Goal: Find specific page/section: Find specific page/section

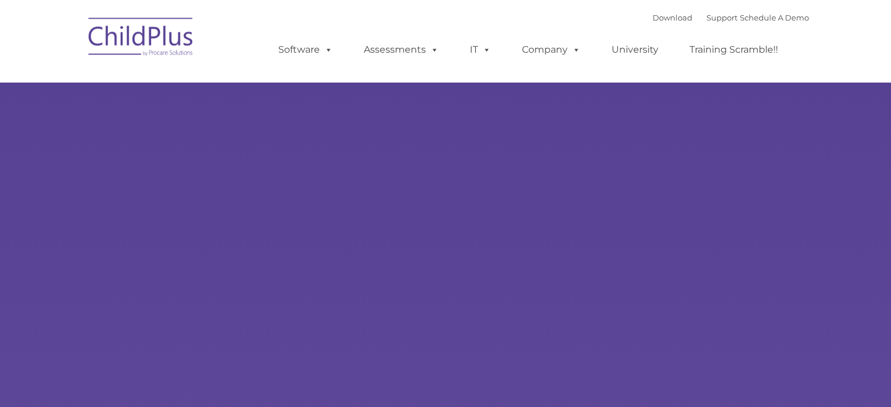
select select "MEDIUM"
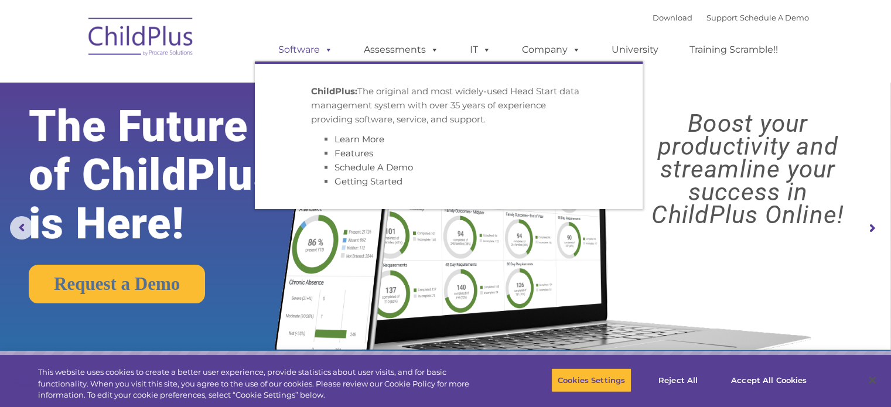
click at [332, 50] on span at bounding box center [326, 49] width 13 height 11
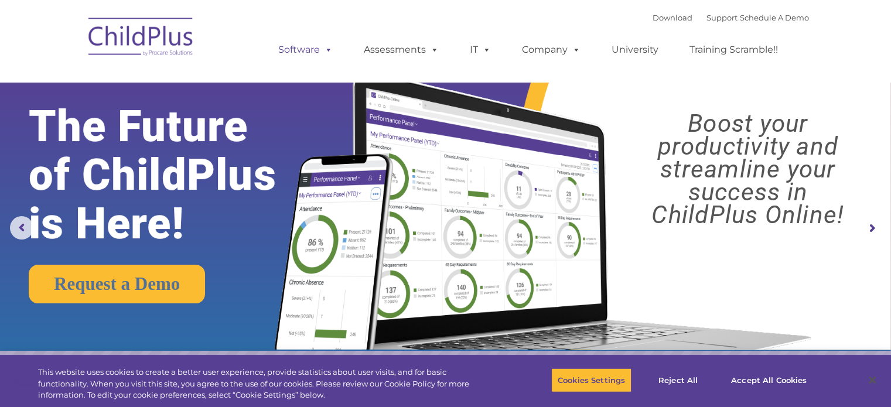
click at [325, 53] on span at bounding box center [326, 49] width 13 height 11
click at [180, 46] on img at bounding box center [141, 38] width 117 height 59
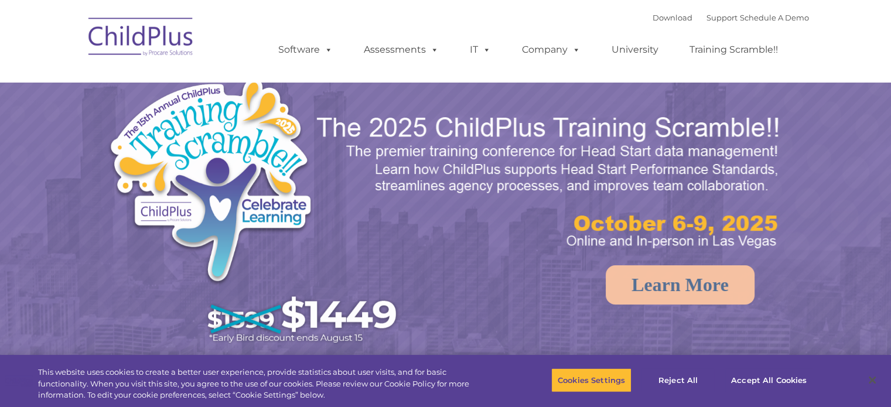
select select "MEDIUM"
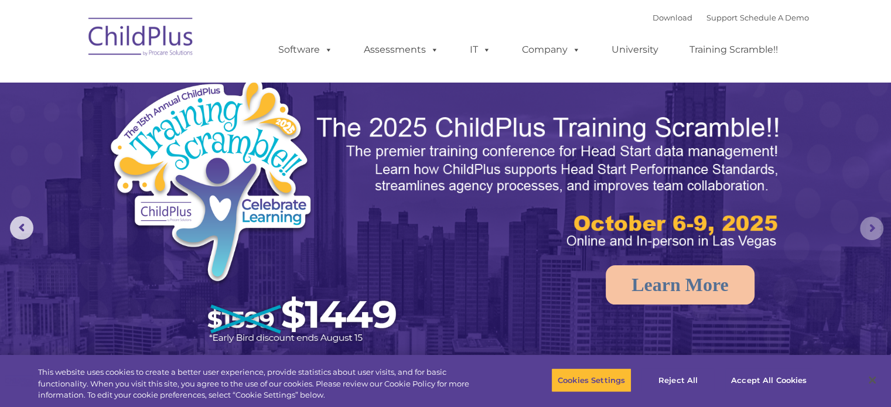
click at [884, 229] on rs-arrow at bounding box center [871, 228] width 23 height 23
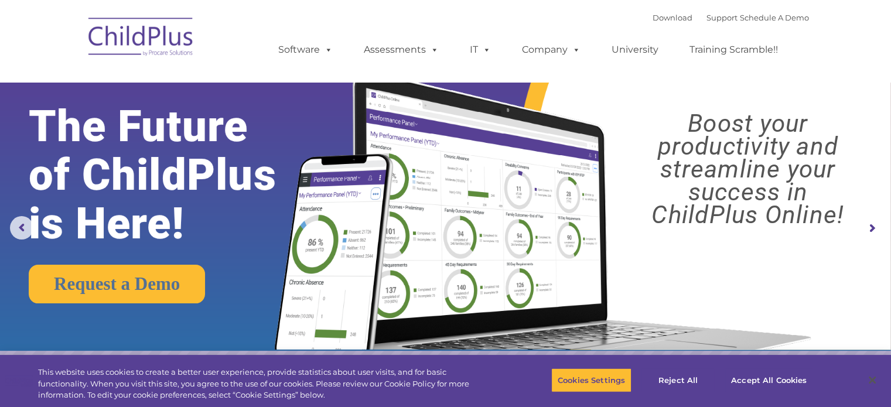
click at [867, 229] on rs-arrow at bounding box center [871, 228] width 23 height 23
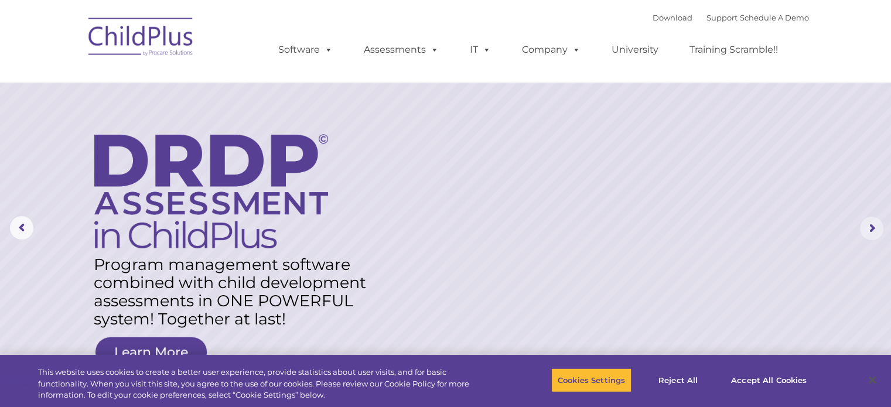
click at [867, 229] on rs-arrow at bounding box center [871, 228] width 23 height 23
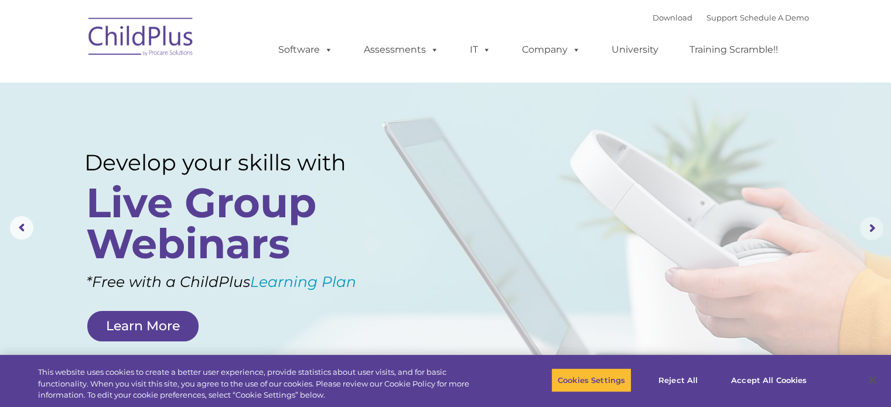
click at [867, 229] on rs-arrow at bounding box center [871, 228] width 23 height 23
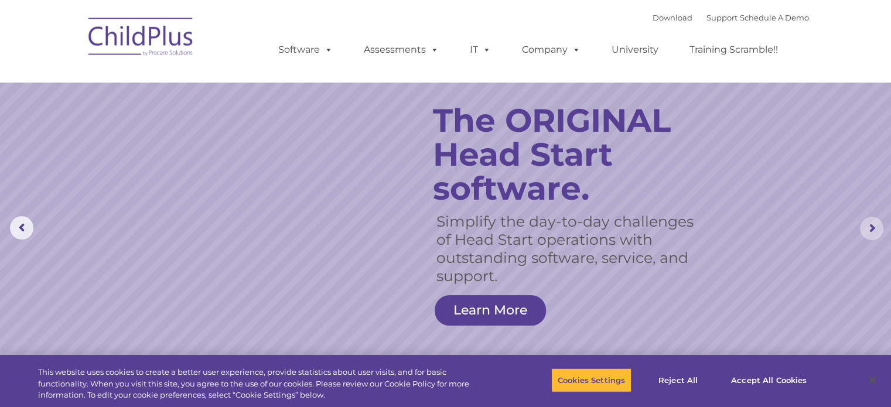
click at [867, 229] on rs-arrow at bounding box center [871, 228] width 23 height 23
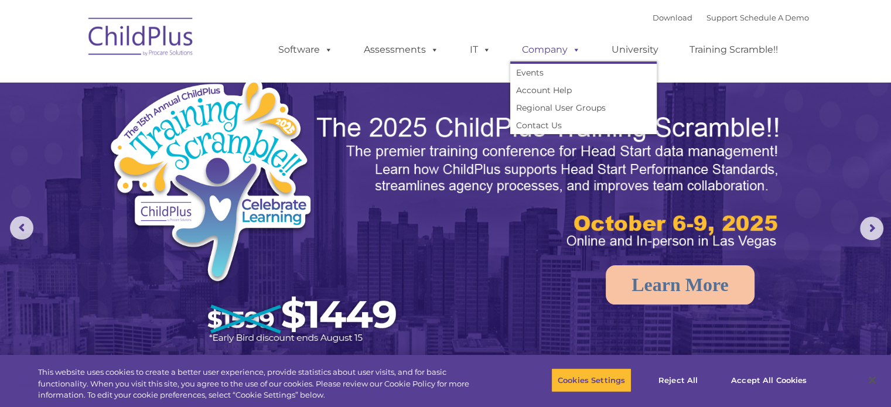
click at [576, 55] on span at bounding box center [574, 49] width 13 height 11
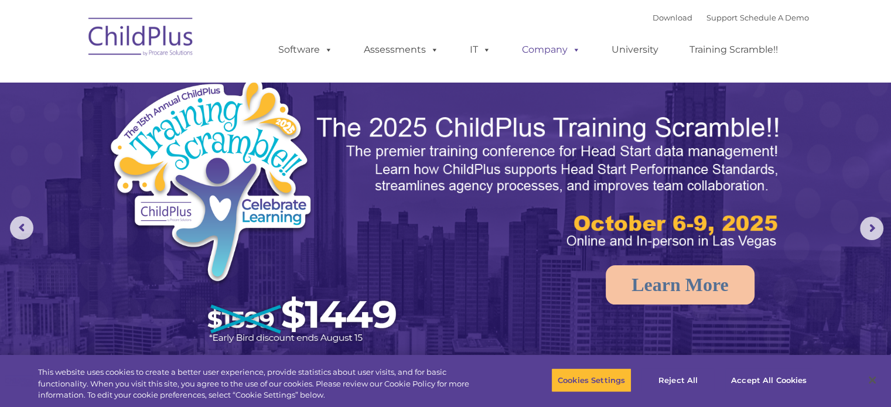
click at [573, 48] on span at bounding box center [574, 49] width 13 height 11
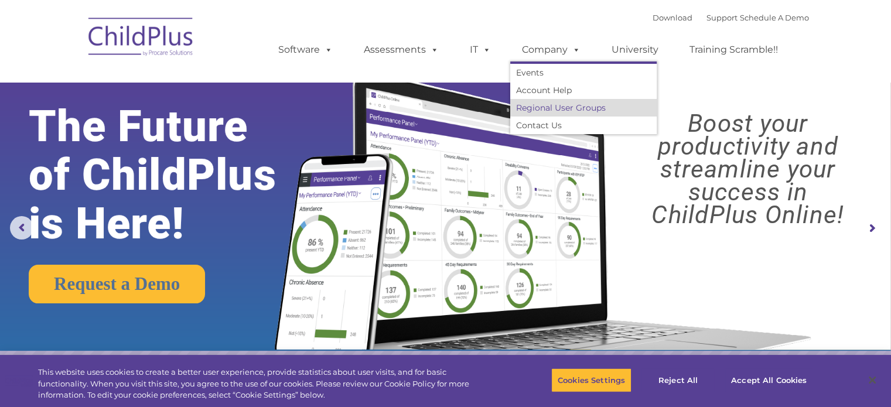
click at [542, 113] on link "Regional User Groups" at bounding box center [583, 108] width 147 height 18
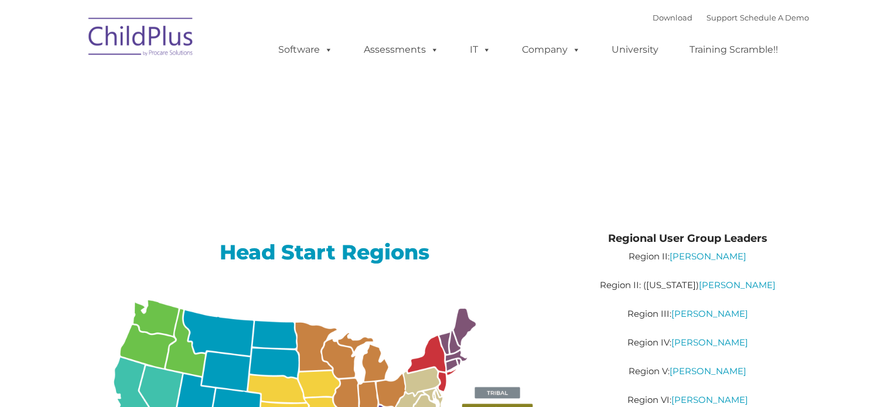
type input ""
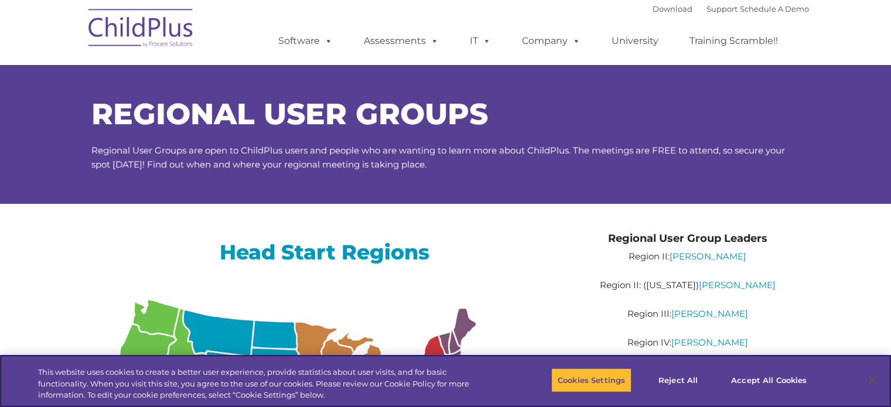
scroll to position [356, 0]
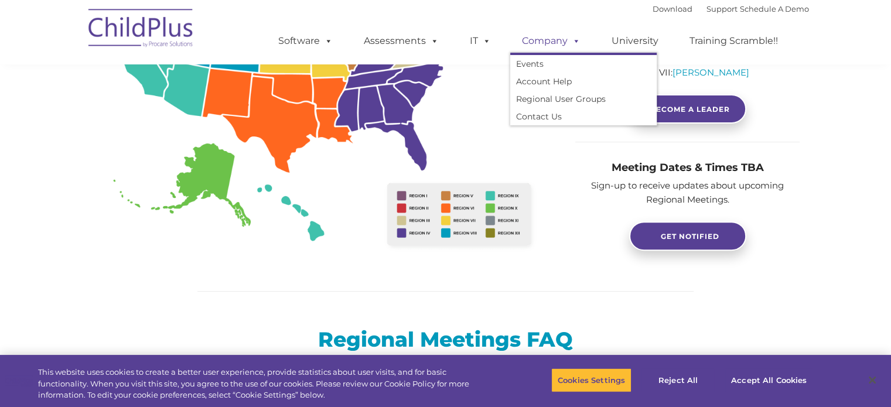
click at [577, 44] on span at bounding box center [574, 40] width 13 height 11
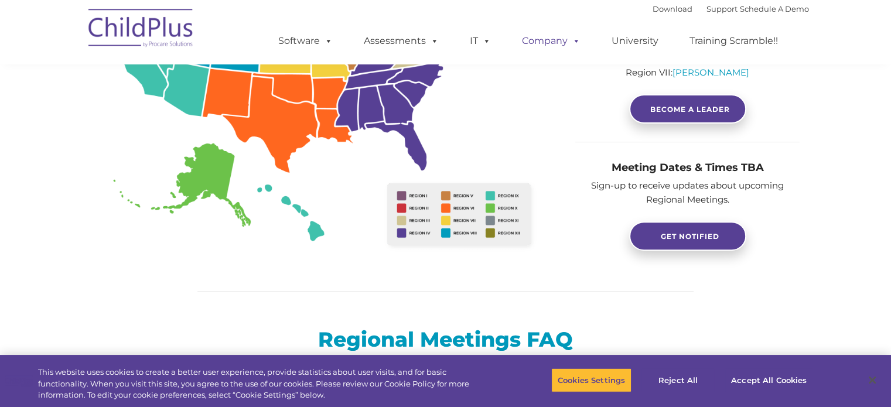
click at [577, 44] on span at bounding box center [574, 40] width 13 height 11
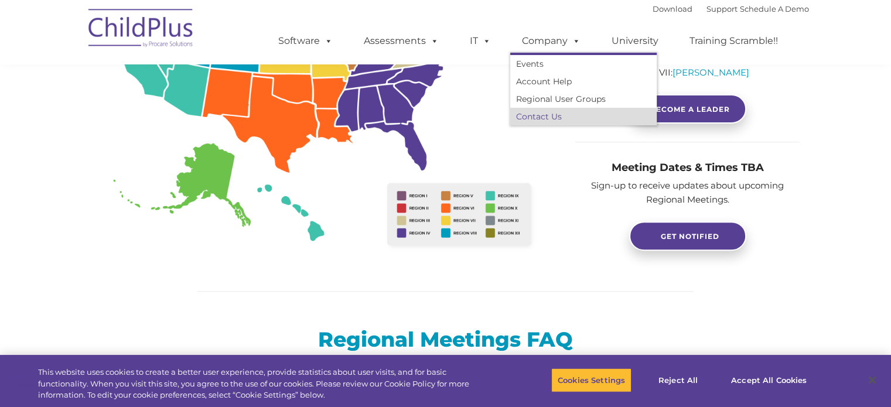
click at [548, 115] on link "Contact Us" at bounding box center [583, 117] width 147 height 18
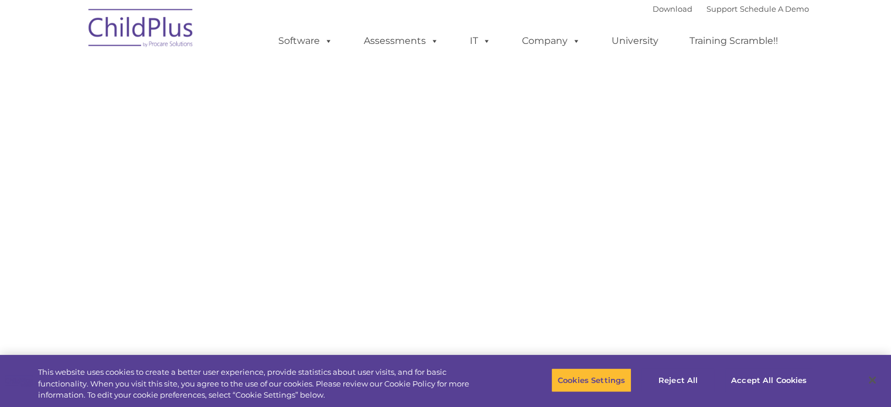
select select "MEDIUM"
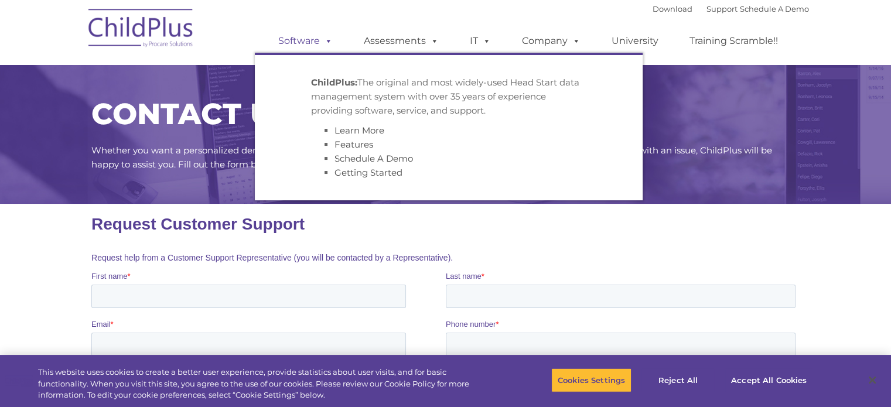
click at [306, 37] on link "Software" at bounding box center [306, 40] width 78 height 23
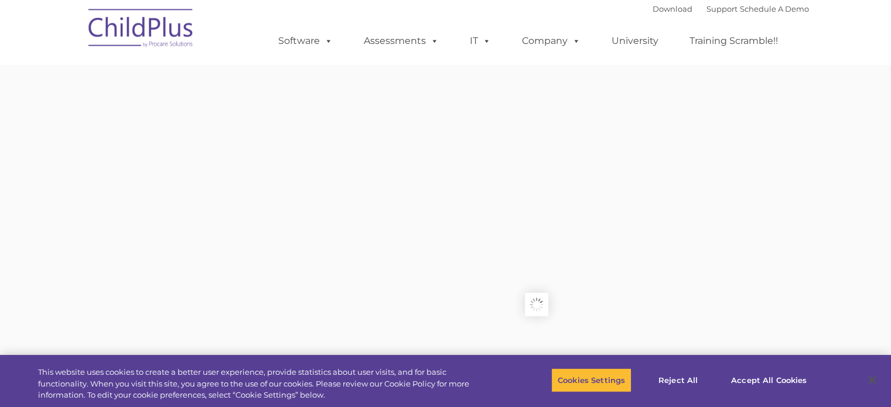
type input ""
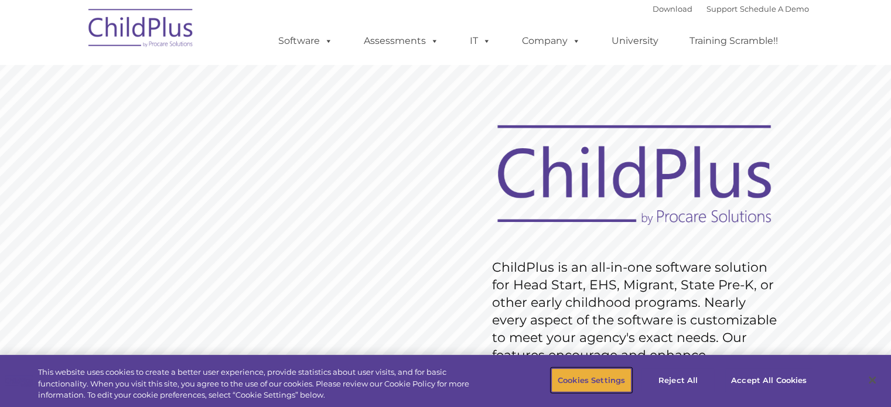
click at [581, 377] on button "Cookies Settings" at bounding box center [591, 380] width 80 height 25
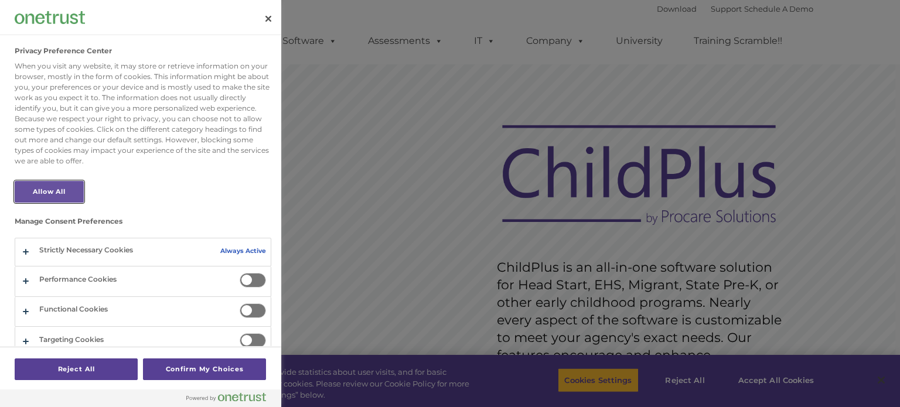
click at [70, 185] on button "Allow All" at bounding box center [49, 192] width 69 height 22
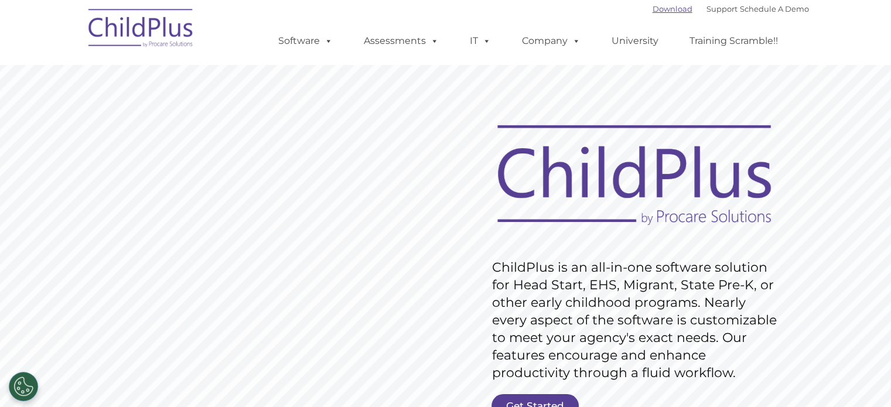
click at [661, 10] on link "Download" at bounding box center [673, 8] width 40 height 9
